Goal: Find specific page/section: Find specific page/section

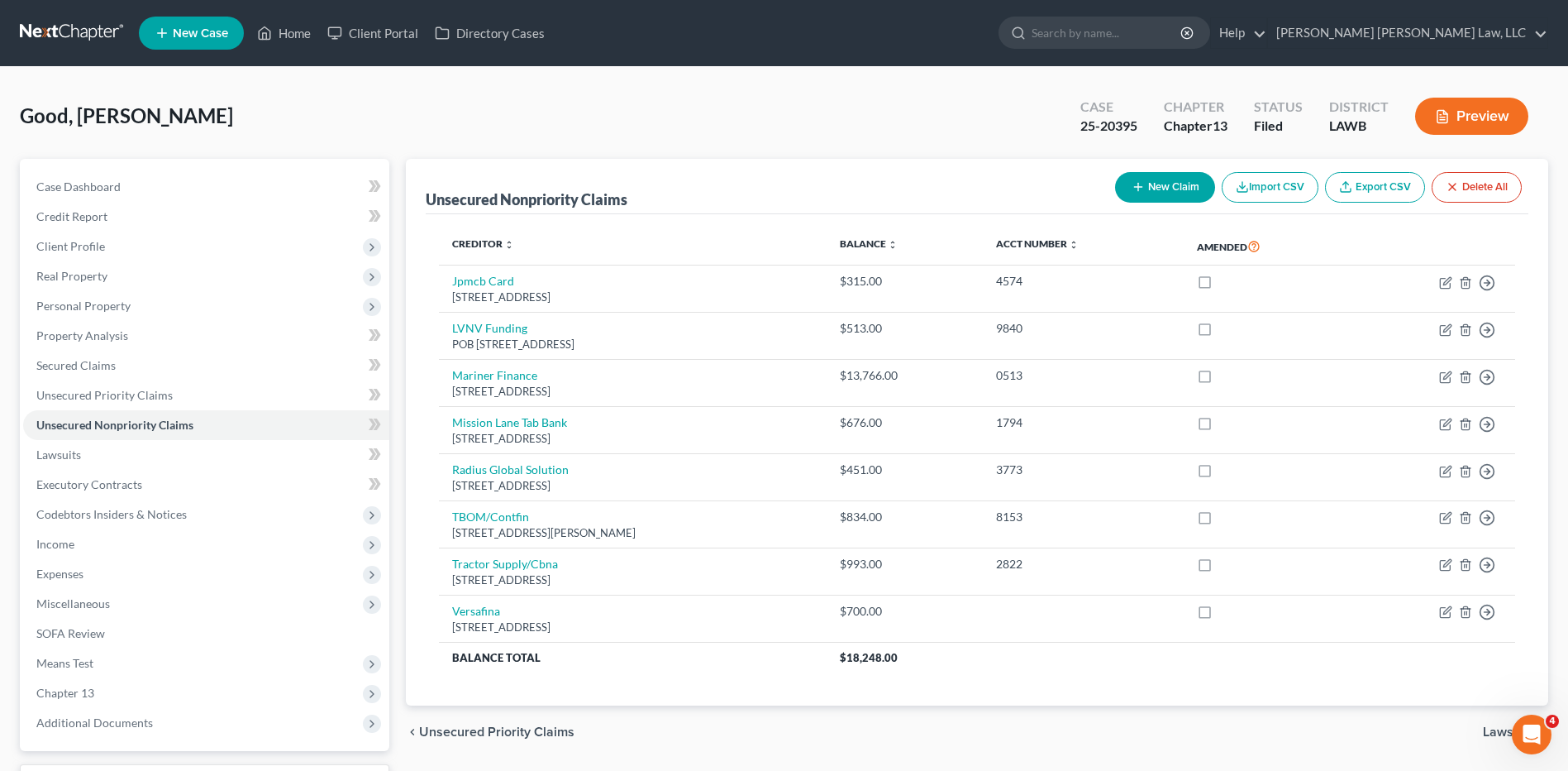
click at [73, 29] on link at bounding box center [72, 33] width 106 height 30
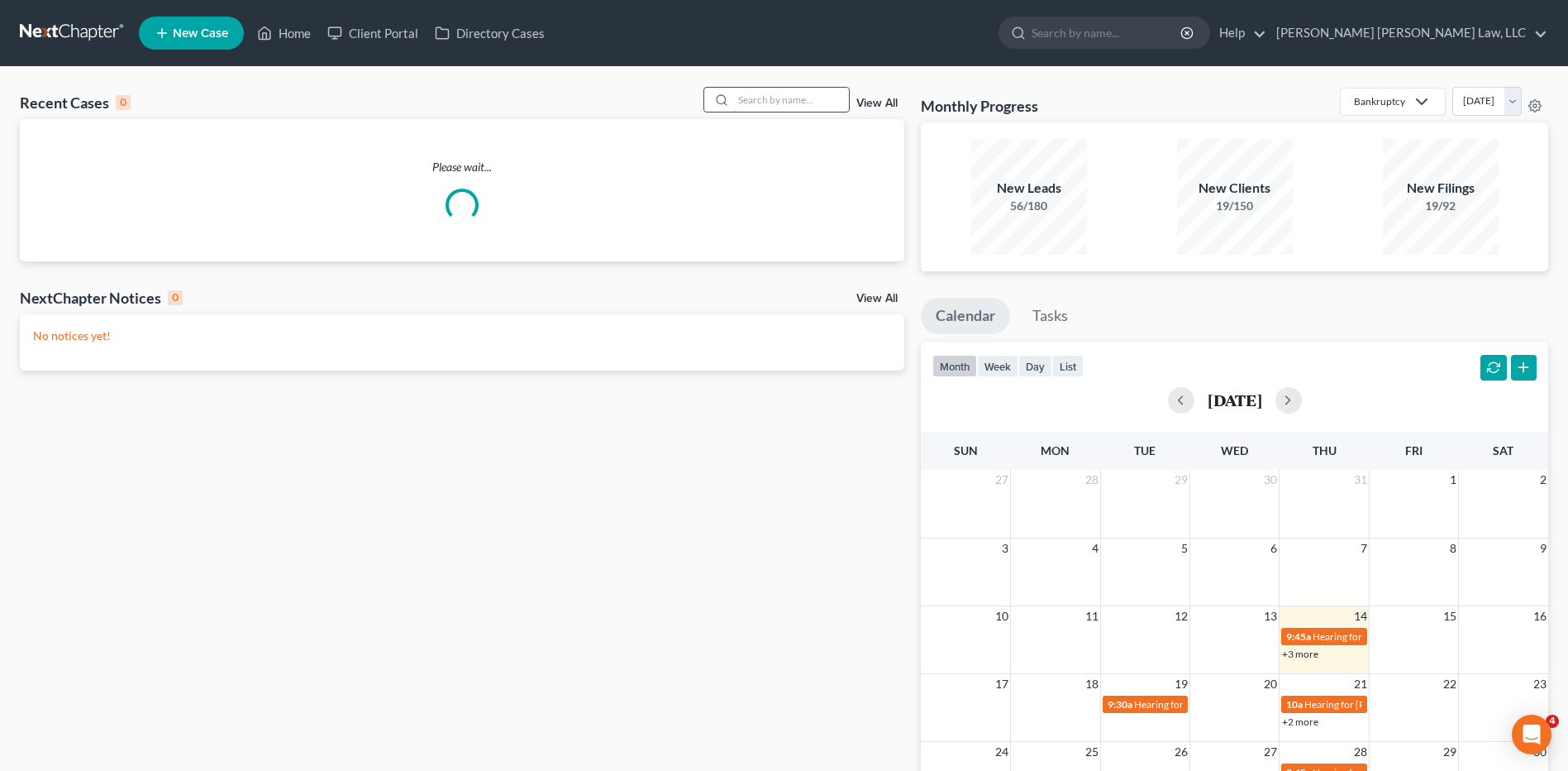
click at [763, 97] on input "search" at bounding box center [790, 99] width 116 height 24
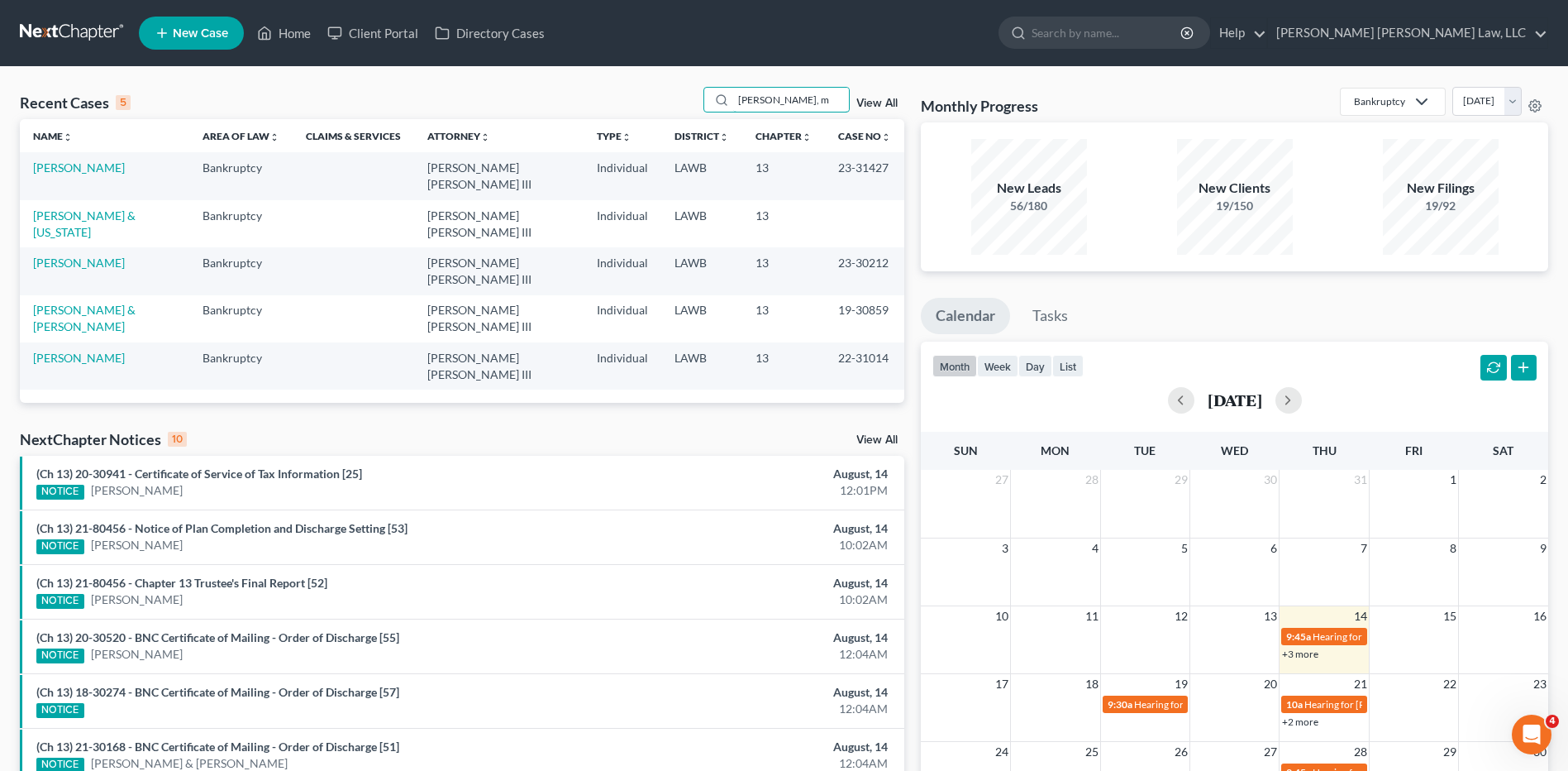
type input "[PERSON_NAME], m"
